Goal: Task Accomplishment & Management: Manage account settings

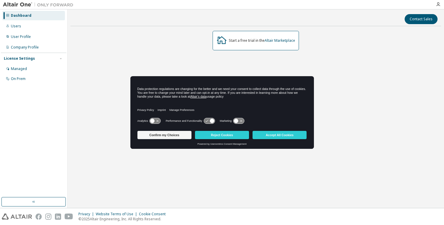
click at [31, 18] on div "Dashboard" at bounding box center [33, 15] width 63 height 9
click at [276, 133] on button "Accept All Cookies" at bounding box center [280, 135] width 54 height 8
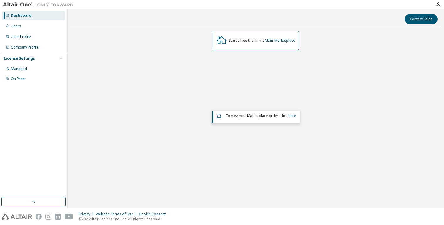
click at [27, 5] on img at bounding box center [39, 5] width 73 height 6
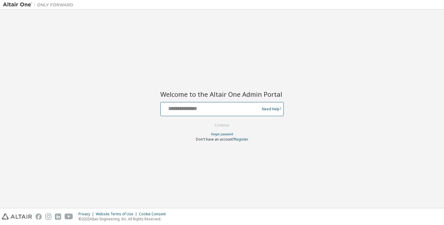
click at [219, 110] on input "text" at bounding box center [211, 107] width 96 height 9
type input "**********"
click at [222, 125] on button "Continue" at bounding box center [222, 125] width 27 height 9
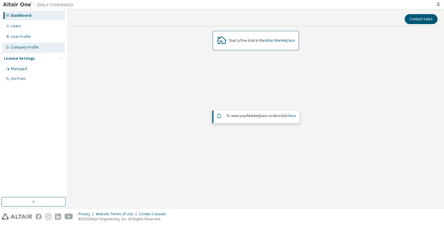
click at [36, 49] on div "Company Profile" at bounding box center [25, 47] width 28 height 5
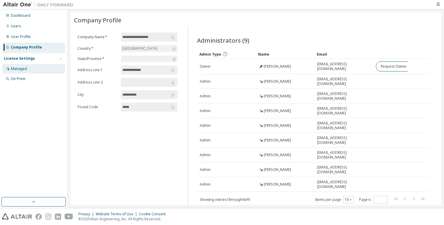
click at [30, 68] on div "Managed" at bounding box center [33, 68] width 63 height 9
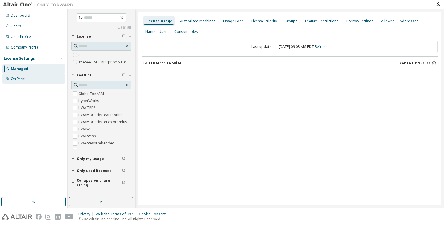
click at [29, 79] on div "On Prem" at bounding box center [33, 78] width 63 height 9
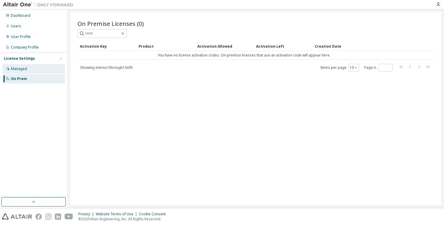
click at [30, 70] on div "Managed" at bounding box center [33, 68] width 63 height 9
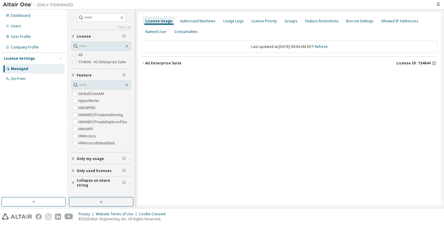
click at [105, 61] on label "154644 - AU Enterprise Suite" at bounding box center [102, 61] width 49 height 7
click at [213, 101] on div "License Usage Authorized Machines Usage Logs License Priority Groups Feature Re…" at bounding box center [289, 108] width 303 height 192
drag, startPoint x: 30, startPoint y: 135, endPoint x: 29, endPoint y: 16, distance: 119.8
click at [29, 16] on div "Dashboard" at bounding box center [20, 15] width 19 height 5
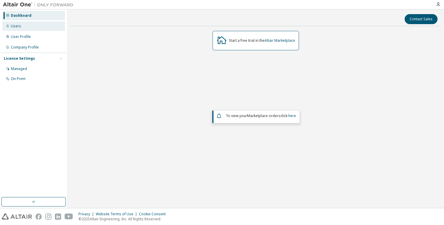
click at [26, 26] on div "Users" at bounding box center [33, 25] width 63 height 9
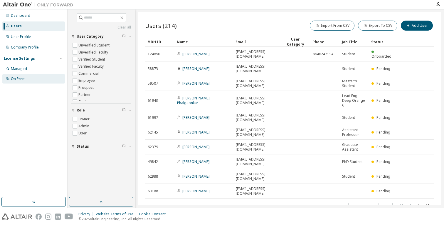
click at [22, 78] on div "On Prem" at bounding box center [18, 78] width 15 height 5
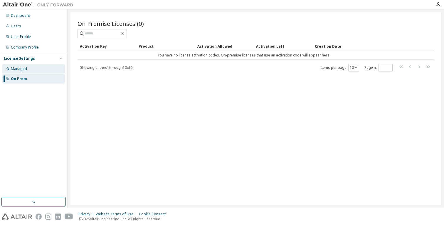
click at [32, 70] on div "Managed" at bounding box center [33, 68] width 63 height 9
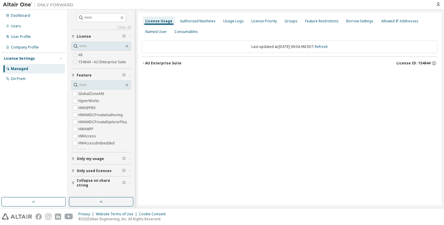
click at [143, 63] on icon "button" at bounding box center [143, 63] width 1 height 2
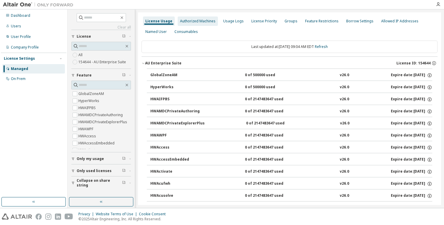
click at [202, 20] on div "Authorized Machines" at bounding box center [198, 21] width 36 height 5
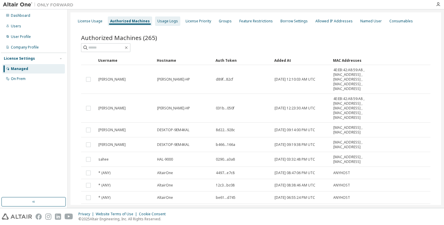
click at [160, 20] on div "Usage Logs" at bounding box center [167, 21] width 21 height 5
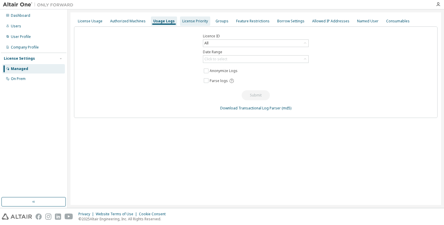
click at [185, 22] on div "License Priority" at bounding box center [195, 21] width 26 height 5
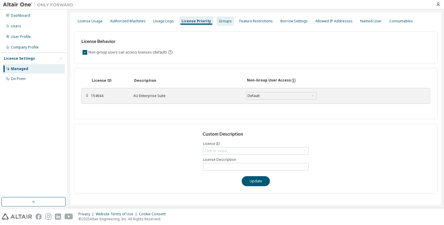
click at [223, 24] on div "Groups" at bounding box center [225, 20] width 18 height 9
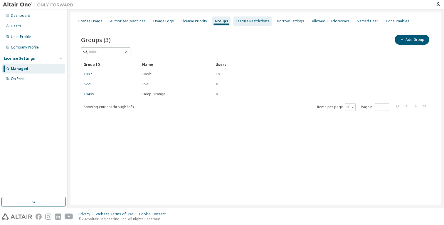
click at [256, 21] on div "Feature Restrictions" at bounding box center [252, 21] width 33 height 5
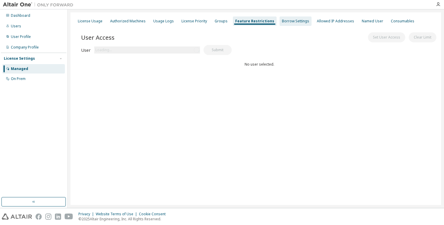
click at [283, 21] on div "Borrow Settings" at bounding box center [295, 21] width 27 height 5
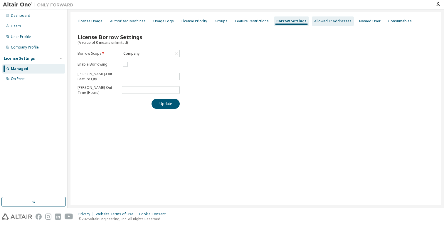
click at [324, 25] on div "Allowed IP Addresses" at bounding box center [333, 20] width 42 height 9
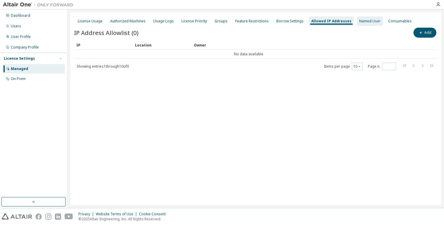
click at [359, 23] on div "Named User" at bounding box center [369, 21] width 21 height 5
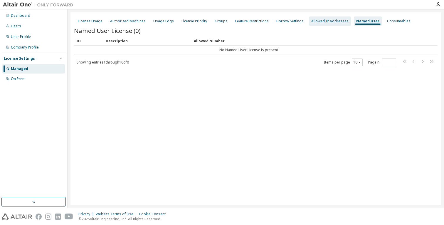
click at [332, 19] on div "Allowed IP Addresses" at bounding box center [329, 21] width 37 height 5
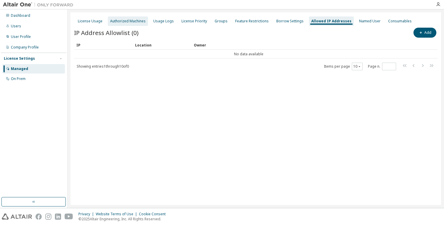
click at [126, 22] on div "Authorized Machines" at bounding box center [128, 21] width 36 height 5
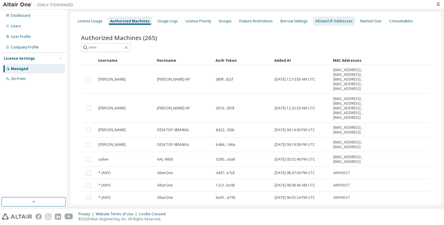
click at [330, 21] on div "Allowed IP Addresses" at bounding box center [333, 21] width 37 height 5
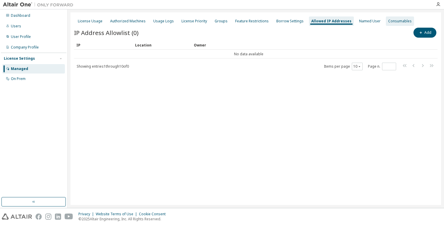
click at [391, 21] on div "Consumables" at bounding box center [399, 21] width 23 height 5
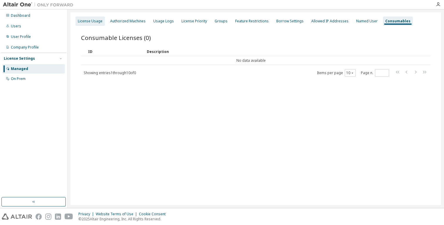
click at [95, 21] on div "License Usage" at bounding box center [90, 21] width 25 height 5
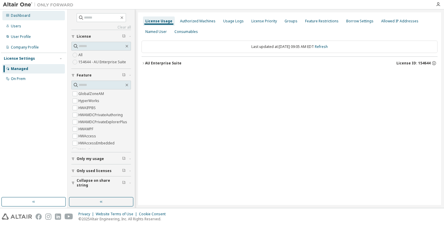
click at [33, 14] on div "Dashboard" at bounding box center [33, 15] width 63 height 9
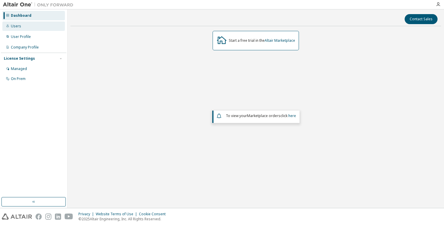
click at [32, 29] on div "Users" at bounding box center [33, 25] width 63 height 9
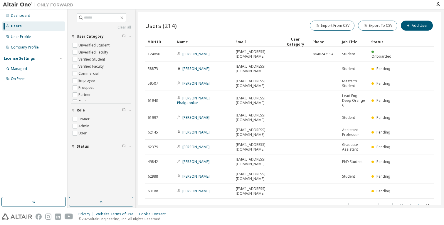
click at [416, 202] on icon "button" at bounding box center [419, 205] width 7 height 7
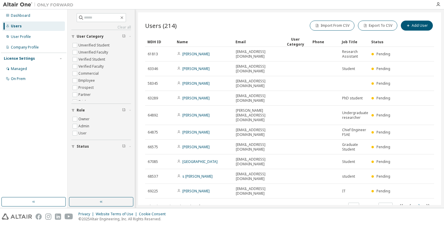
click at [416, 202] on icon "button" at bounding box center [419, 205] width 7 height 7
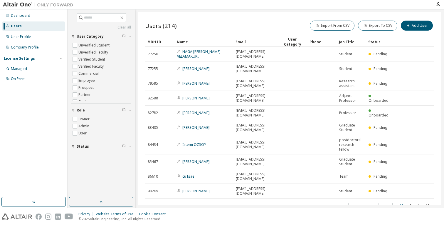
click at [398, 202] on icon "button" at bounding box center [401, 205] width 7 height 7
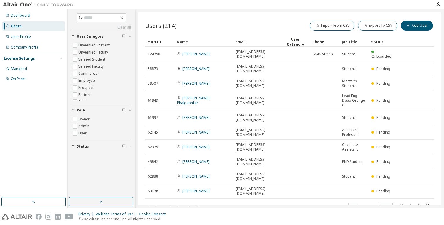
click at [396, 187] on div "Users (214) Import From CSV Export To CSV Add User Clear Load Save Save As Fiel…" at bounding box center [289, 108] width 303 height 192
click at [424, 202] on icon "button" at bounding box center [427, 205] width 7 height 7
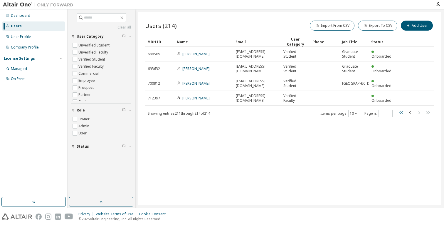
click at [399, 114] on icon "button" at bounding box center [401, 112] width 7 height 7
type input "*"
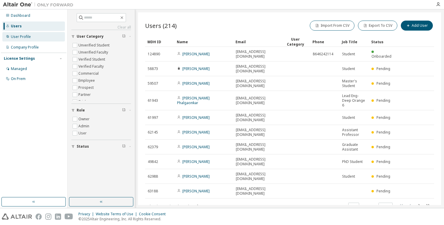
click at [34, 37] on div "User Profile" at bounding box center [33, 36] width 63 height 9
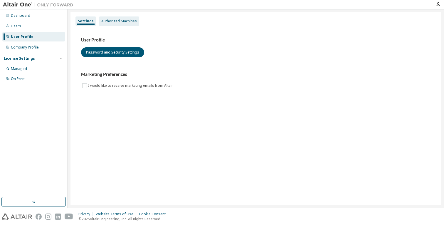
click at [126, 21] on div "Authorized Machines" at bounding box center [119, 21] width 36 height 5
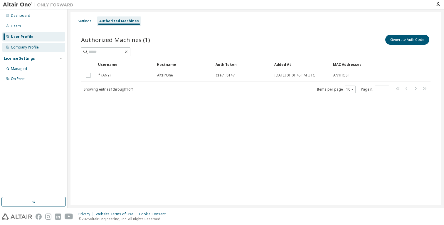
click at [44, 46] on div "Company Profile" at bounding box center [33, 47] width 63 height 9
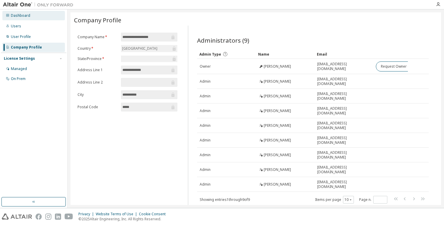
click at [35, 17] on div "Dashboard" at bounding box center [33, 15] width 63 height 9
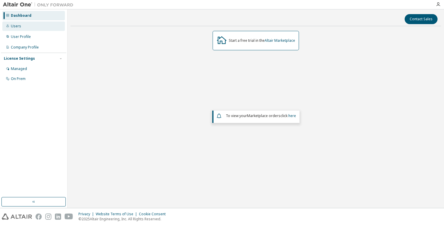
click at [33, 25] on div "Users" at bounding box center [33, 25] width 63 height 9
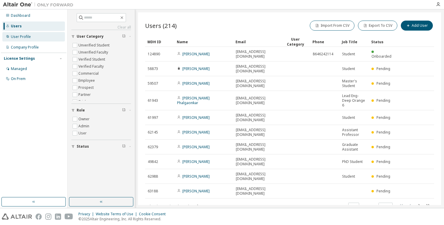
click at [38, 39] on div "User Profile" at bounding box center [33, 36] width 63 height 9
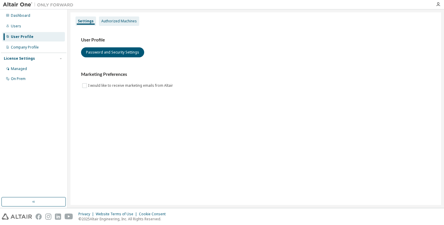
click at [121, 21] on div "Authorized Machines" at bounding box center [119, 21] width 36 height 5
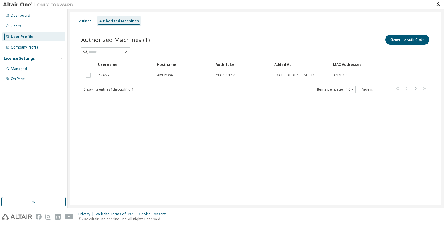
click at [37, 61] on div "License Settings" at bounding box center [34, 58] width 60 height 5
click at [34, 62] on div "License Settings Managed On Prem" at bounding box center [33, 58] width 65 height 11
click at [41, 53] on div "License Settings Managed On Prem" at bounding box center [33, 58] width 65 height 11
click at [40, 57] on div "License Settings" at bounding box center [34, 58] width 60 height 5
click at [33, 67] on div "Managed" at bounding box center [33, 68] width 63 height 9
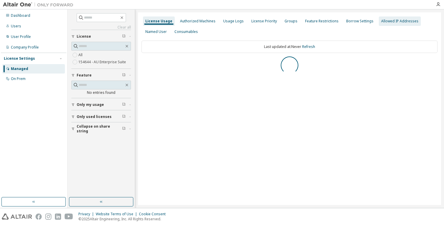
click at [382, 24] on div "Allowed IP Addresses" at bounding box center [400, 20] width 42 height 9
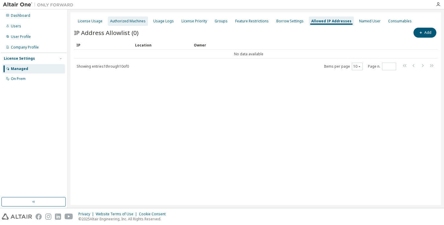
click at [140, 20] on div "Authorized Machines" at bounding box center [128, 21] width 36 height 5
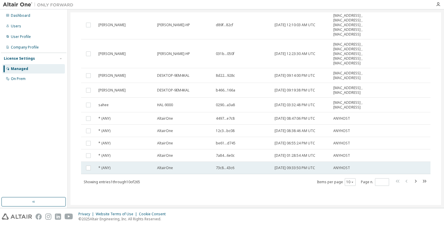
scroll to position [54, 0]
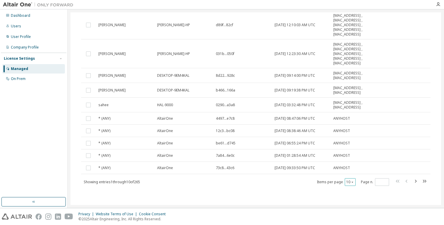
click at [351, 181] on icon "button" at bounding box center [353, 182] width 4 height 4
click at [347, 216] on div "100" at bounding box center [365, 217] width 47 height 7
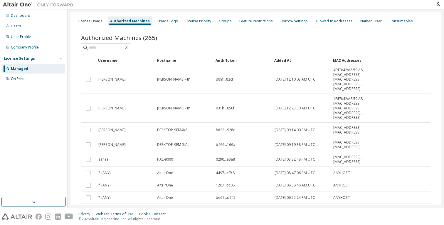
scroll to position [0, 0]
click at [335, 22] on div "Allowed IP Addresses" at bounding box center [333, 21] width 37 height 5
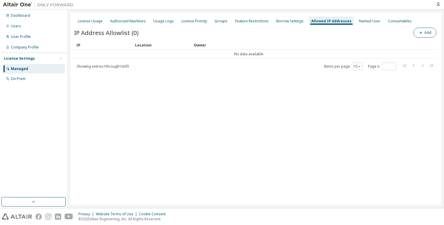
click at [425, 32] on button "Add" at bounding box center [425, 33] width 23 height 10
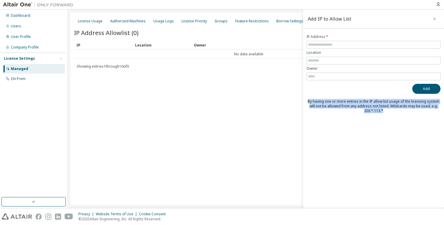
drag, startPoint x: 309, startPoint y: 103, endPoint x: 394, endPoint y: 111, distance: 85.6
click at [394, 111] on div "By having one or more entries in the IP allow list usage of the licensing syste…" at bounding box center [374, 106] width 134 height 14
